Goal: Task Accomplishment & Management: Manage account settings

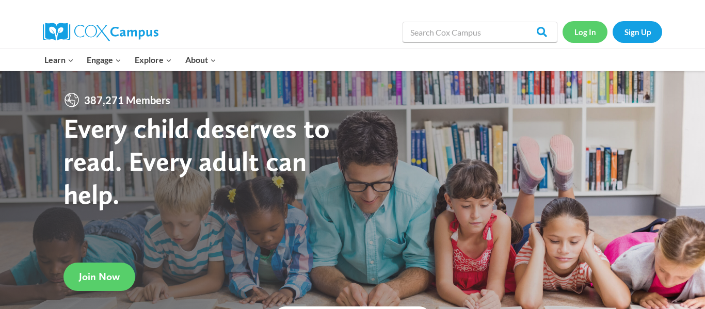
click at [601, 30] on link "Log In" at bounding box center [585, 31] width 45 height 21
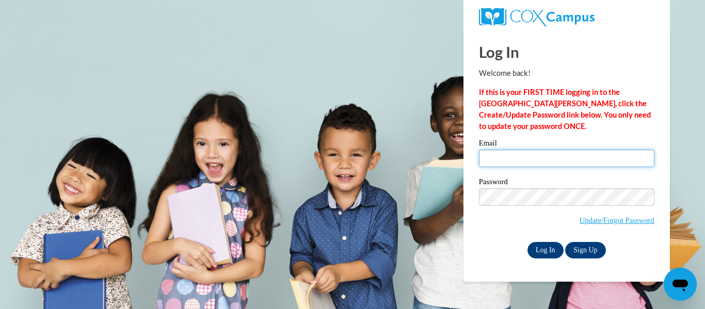
type input "simelia.copeland@lamarcountyschools.org"
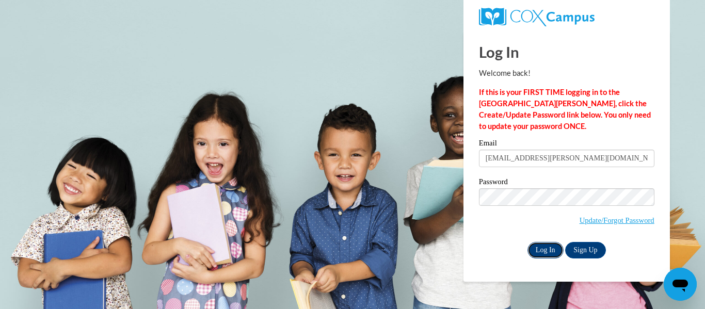
click at [550, 242] on input "Log In" at bounding box center [545, 250] width 36 height 17
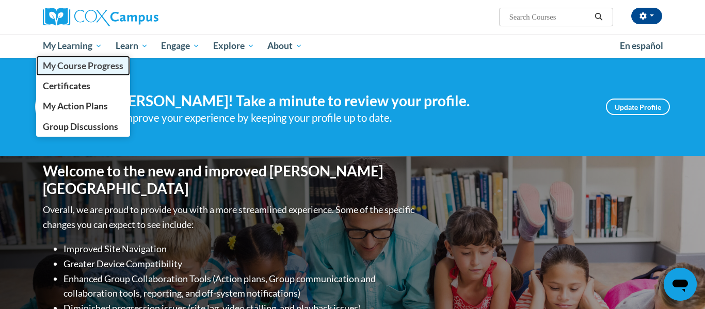
click at [82, 66] on span "My Course Progress" at bounding box center [83, 65] width 81 height 11
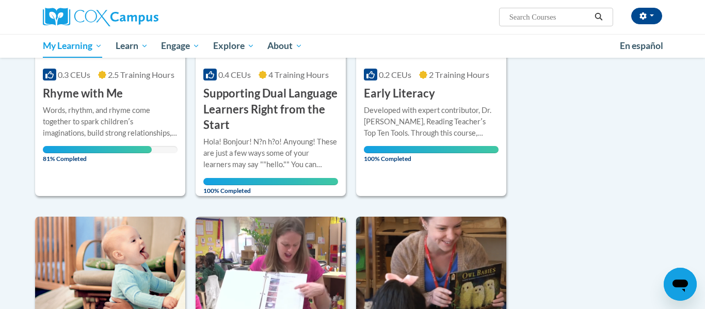
scroll to position [269, 0]
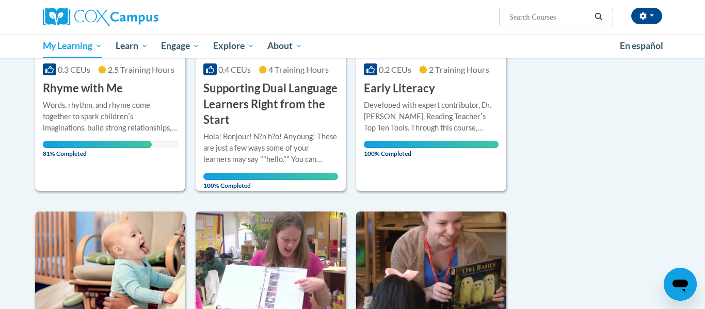
click at [136, 95] on div "Course Category: Early Care and Learning 0.3 CEUs 2.5 Training Hours COURSE Rhy…" at bounding box center [110, 63] width 150 height 66
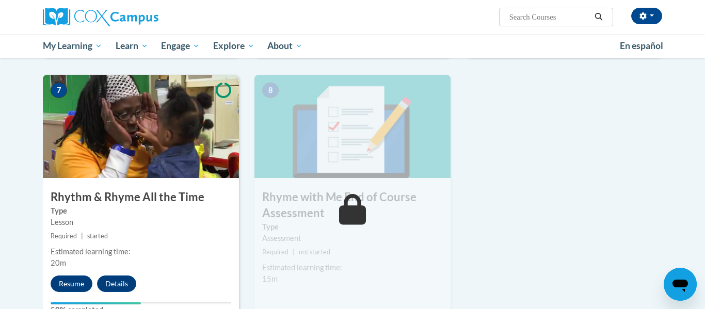
scroll to position [751, 0]
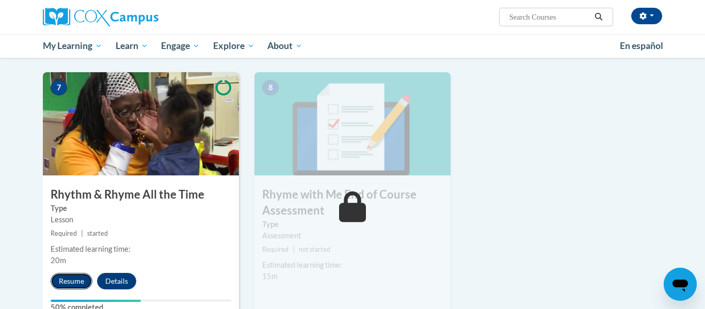
click at [83, 280] on button "Resume" at bounding box center [72, 281] width 42 height 17
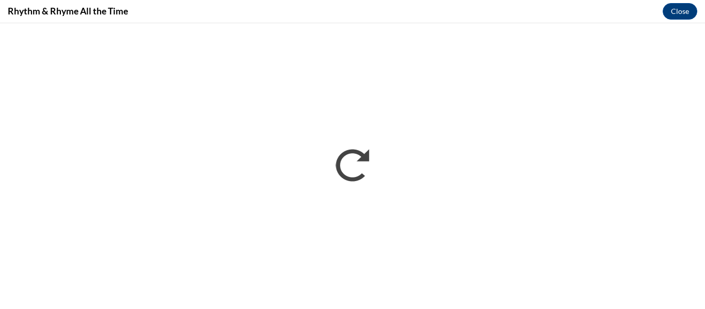
scroll to position [0, 0]
